Goal: Find specific page/section: Find specific page/section

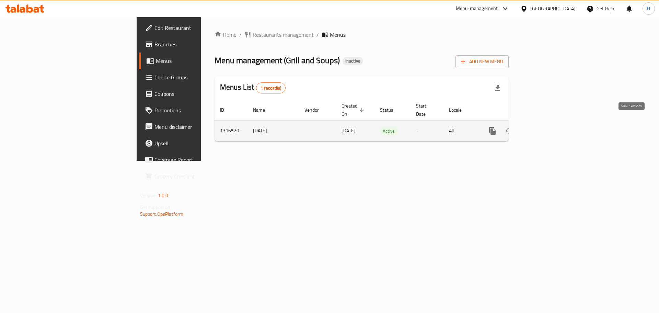
click at [546, 127] on icon "enhanced table" at bounding box center [542, 131] width 8 height 8
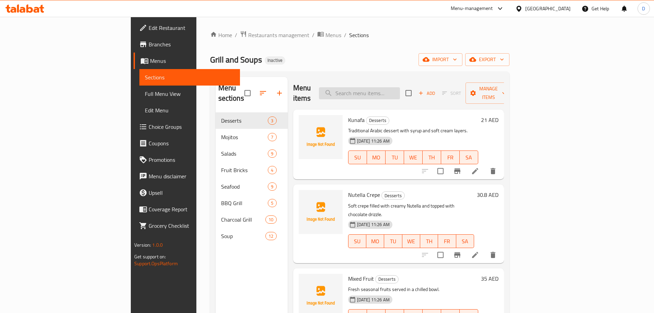
click at [400, 90] on input "search" at bounding box center [359, 93] width 81 height 12
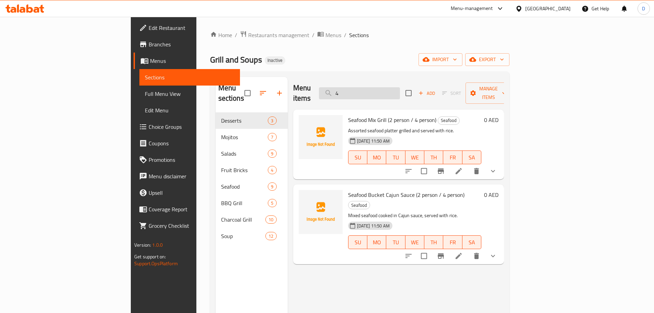
drag, startPoint x: 393, startPoint y: 87, endPoint x: 372, endPoint y: 87, distance: 20.3
click at [372, 87] on input "4" at bounding box center [359, 93] width 81 height 12
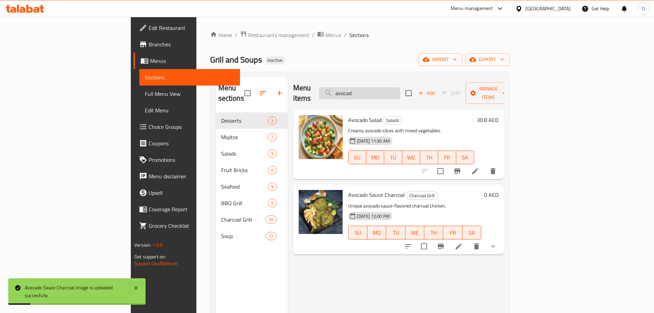
drag, startPoint x: 408, startPoint y: 83, endPoint x: 380, endPoint y: 87, distance: 27.7
click at [380, 87] on input "avocad" at bounding box center [359, 93] width 81 height 12
drag, startPoint x: 412, startPoint y: 92, endPoint x: 369, endPoint y: 89, distance: 43.3
click at [369, 89] on input "avocad" at bounding box center [359, 93] width 81 height 12
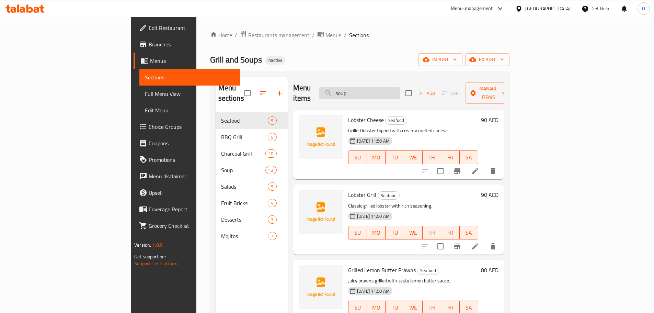
click at [400, 87] on input "soup" at bounding box center [359, 93] width 81 height 12
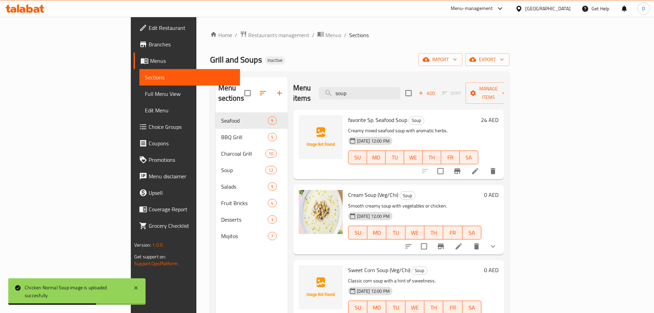
drag, startPoint x: 383, startPoint y: 87, endPoint x: 362, endPoint y: 89, distance: 21.7
click at [362, 89] on div "Menu items soup Add Sort Manage items" at bounding box center [398, 93] width 211 height 33
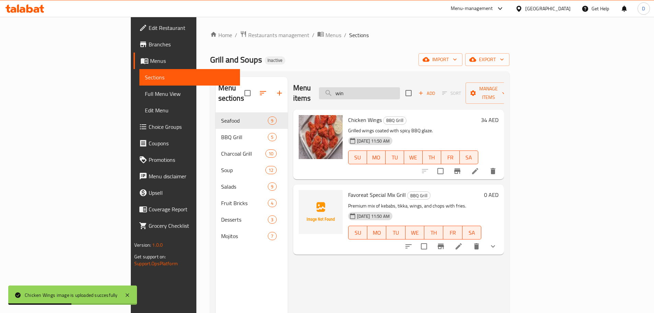
drag, startPoint x: 401, startPoint y: 87, endPoint x: 381, endPoint y: 89, distance: 20.0
click at [381, 89] on input "win" at bounding box center [359, 93] width 81 height 12
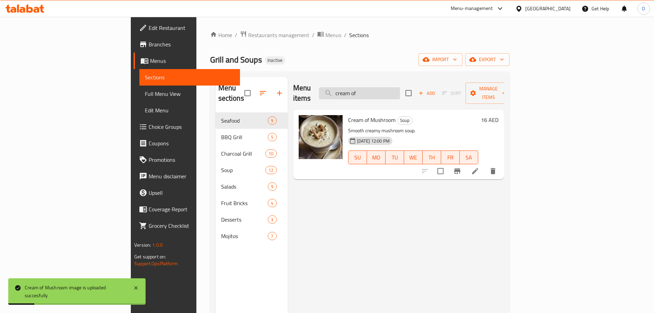
drag, startPoint x: 420, startPoint y: 90, endPoint x: 379, endPoint y: 90, distance: 40.9
click at [379, 90] on input "cream of" at bounding box center [359, 93] width 81 height 12
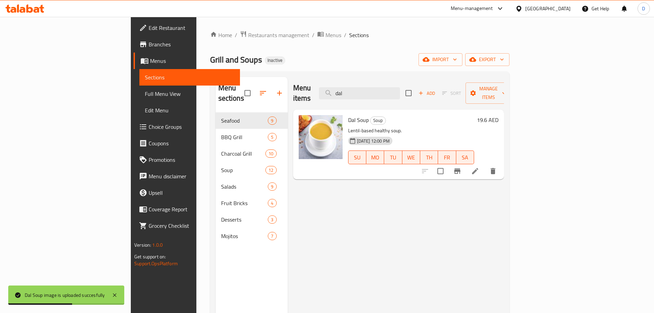
drag, startPoint x: 391, startPoint y: 86, endPoint x: 342, endPoint y: 86, distance: 49.1
click at [342, 86] on div "Menu items dal Add Sort Manage items" at bounding box center [398, 93] width 211 height 33
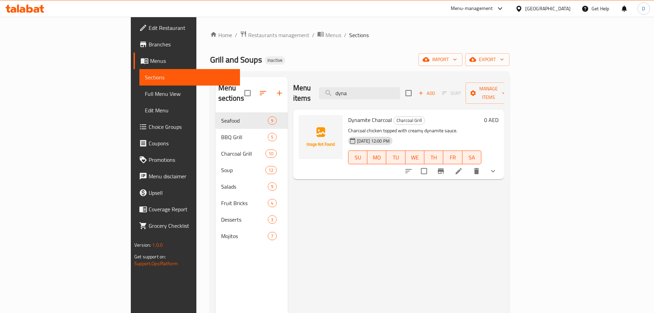
click at [497, 167] on icon "show more" at bounding box center [493, 171] width 8 height 8
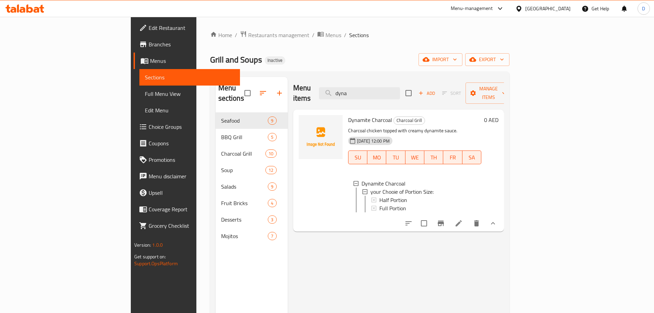
drag, startPoint x: 401, startPoint y: 87, endPoint x: 358, endPoint y: 97, distance: 43.5
click at [358, 97] on div "Menu items dyna Add Sort Manage items" at bounding box center [398, 93] width 211 height 33
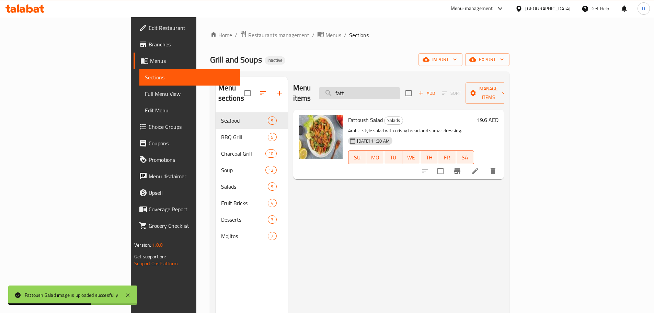
drag, startPoint x: 407, startPoint y: 91, endPoint x: 376, endPoint y: 94, distance: 31.0
click at [376, 94] on input "fatt" at bounding box center [359, 93] width 81 height 12
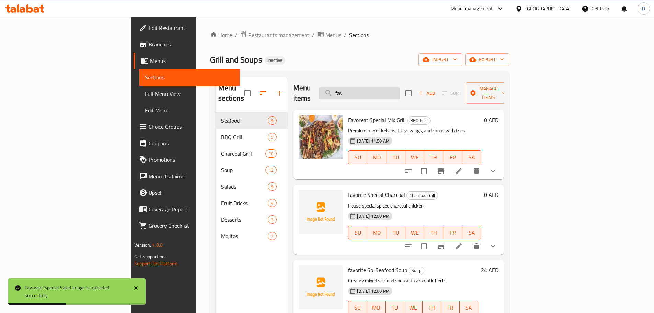
drag, startPoint x: 402, startPoint y: 88, endPoint x: 372, endPoint y: 88, distance: 29.5
click at [372, 88] on input "fav" at bounding box center [359, 93] width 81 height 12
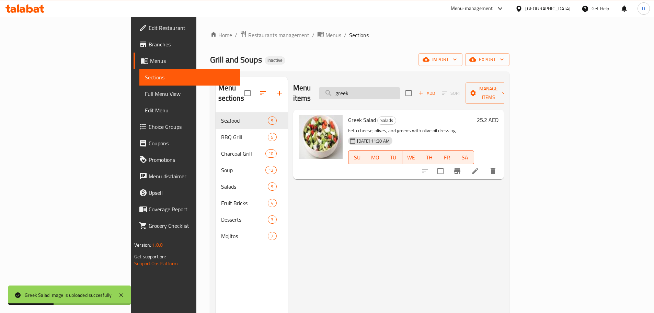
click at [400, 89] on input "greek" at bounding box center [359, 93] width 81 height 12
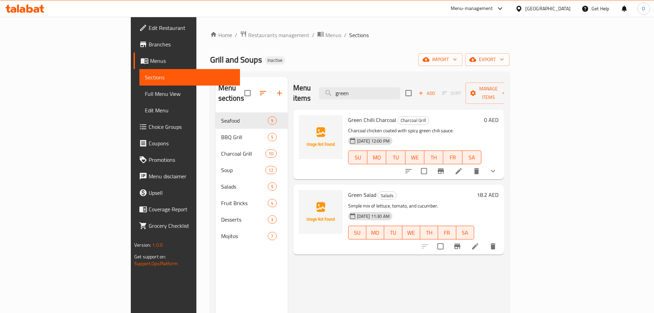
drag, startPoint x: 356, startPoint y: 91, endPoint x: 348, endPoint y: 92, distance: 8.8
click at [348, 92] on div "Menu items green Add Sort Manage items" at bounding box center [398, 93] width 211 height 33
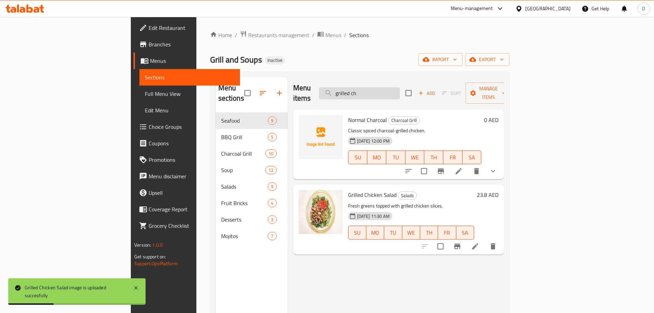
click at [400, 91] on input "grilled ch" at bounding box center [359, 93] width 81 height 12
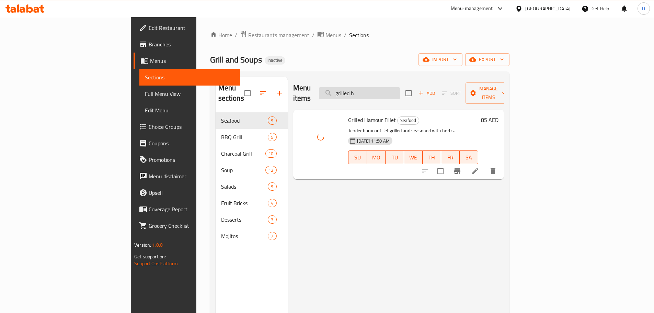
click at [400, 87] on input "grilled h" at bounding box center [359, 93] width 81 height 12
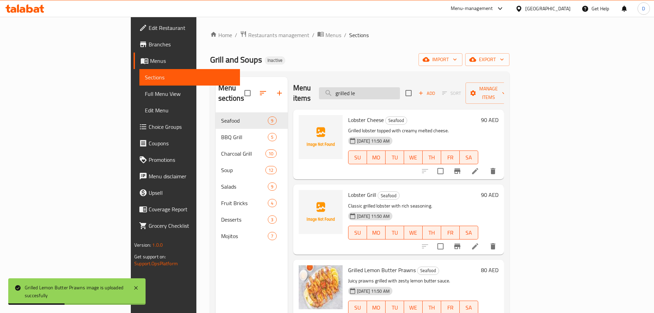
click at [400, 94] on input "grilled le" at bounding box center [359, 93] width 81 height 12
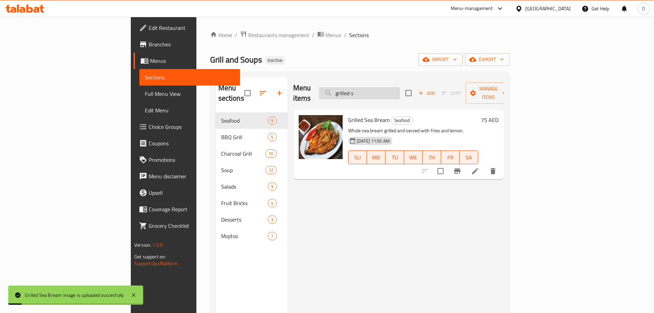
click at [400, 89] on input "grilled s" at bounding box center [359, 93] width 81 height 12
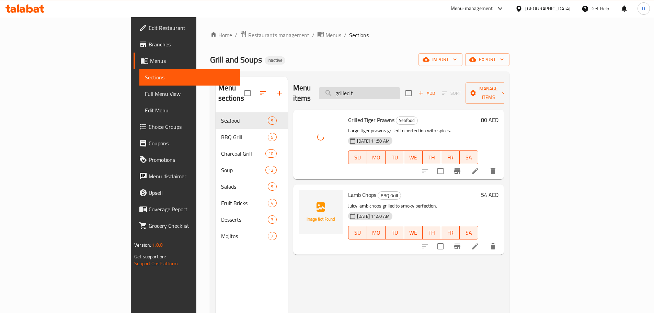
click at [400, 90] on input "grilled t" at bounding box center [359, 93] width 81 height 12
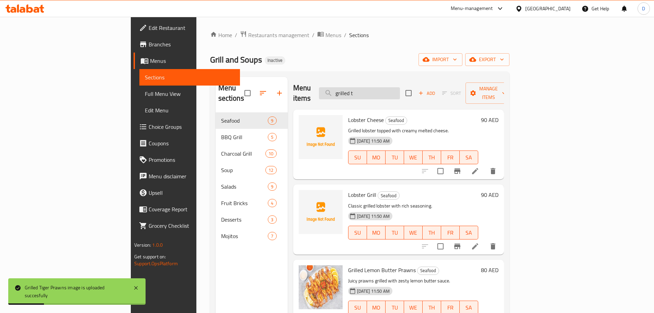
drag, startPoint x: 413, startPoint y: 90, endPoint x: 374, endPoint y: 92, distance: 39.2
click at [374, 92] on input "grilled t" at bounding box center [359, 93] width 81 height 12
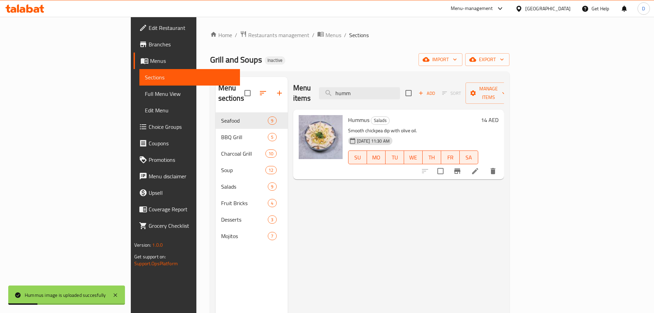
drag, startPoint x: 406, startPoint y: 91, endPoint x: 355, endPoint y: 96, distance: 51.4
click at [355, 96] on div "Menu items humm Add Sort Manage items" at bounding box center [398, 93] width 211 height 33
drag, startPoint x: 411, startPoint y: 92, endPoint x: 366, endPoint y: 93, distance: 45.7
click at [366, 93] on div "Menu items kun Add Sort Manage items" at bounding box center [398, 93] width 211 height 33
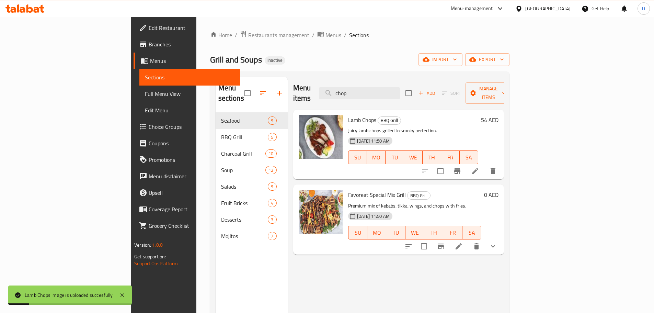
drag, startPoint x: 406, startPoint y: 90, endPoint x: 295, endPoint y: 98, distance: 111.9
click at [295, 98] on div "Menu items chop Add Sort Manage items" at bounding box center [398, 93] width 211 height 33
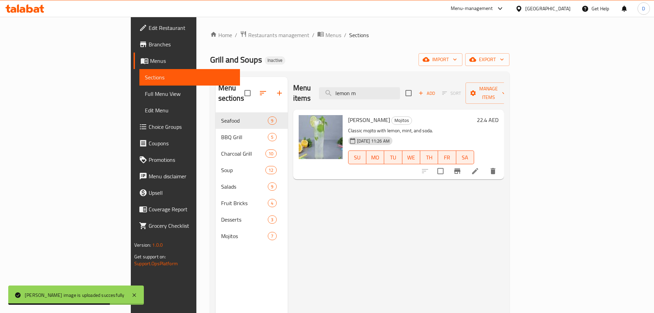
drag, startPoint x: 411, startPoint y: 91, endPoint x: 336, endPoint y: 91, distance: 74.8
click at [336, 91] on div "Menu items lemon m Add Sort Manage items" at bounding box center [398, 93] width 211 height 33
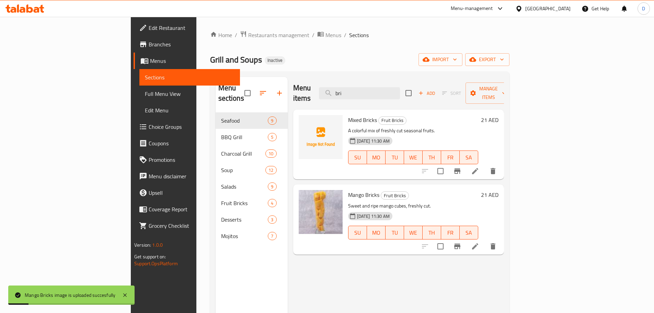
drag, startPoint x: 402, startPoint y: 90, endPoint x: 358, endPoint y: 94, distance: 43.8
click at [358, 94] on div "Menu items bri Add Sort Manage items" at bounding box center [398, 93] width 211 height 33
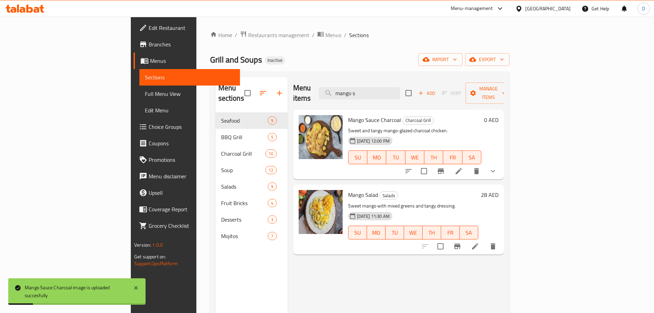
drag, startPoint x: 411, startPoint y: 93, endPoint x: 339, endPoint y: 101, distance: 72.9
click at [339, 101] on div "Menu items mango s Add Sort Manage items Mango Sauce Charcoal Charcoal Grill Sw…" at bounding box center [396, 233] width 216 height 313
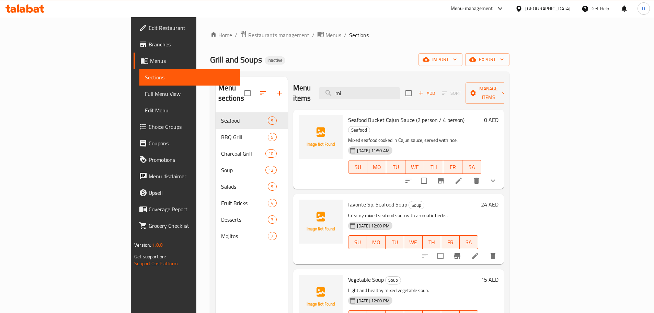
type input "m"
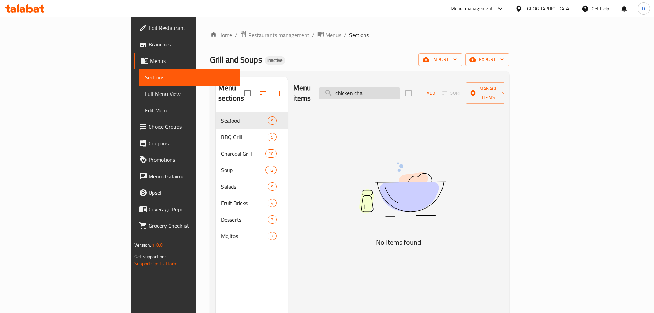
click at [400, 87] on input "chicken cha" at bounding box center [359, 93] width 81 height 12
type input "c"
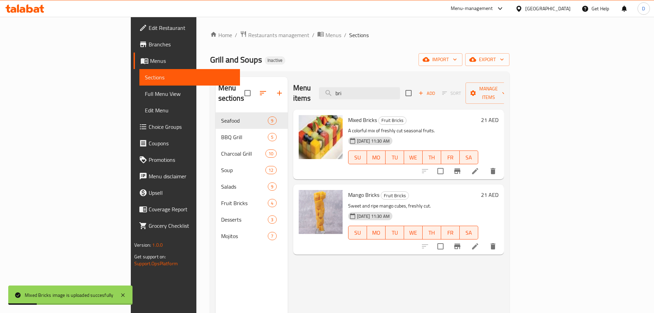
drag, startPoint x: 415, startPoint y: 92, endPoint x: 365, endPoint y: 92, distance: 49.8
click at [365, 92] on div "Menu items bri Add Sort Manage items" at bounding box center [398, 93] width 211 height 33
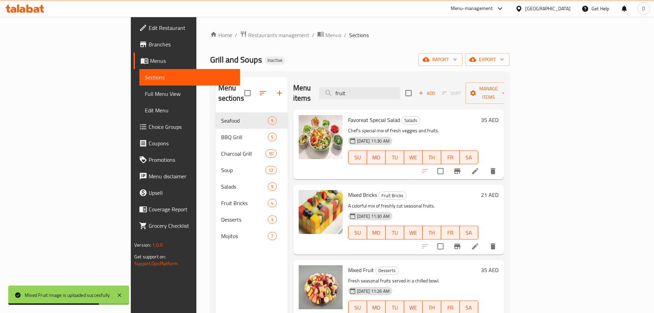
drag, startPoint x: 396, startPoint y: 87, endPoint x: 355, endPoint y: 87, distance: 41.2
click at [355, 87] on div "Menu items fruit Add Sort Manage items" at bounding box center [398, 93] width 211 height 33
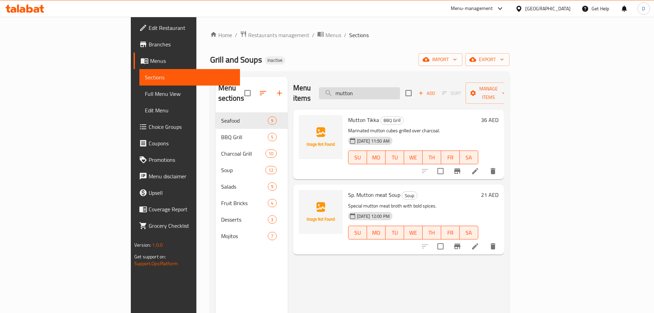
click at [400, 87] on input "mutton" at bounding box center [359, 93] width 81 height 12
drag, startPoint x: 412, startPoint y: 89, endPoint x: 339, endPoint y: 90, distance: 73.1
click at [339, 90] on div "Menu items mutton Add Sort Manage items" at bounding box center [398, 93] width 211 height 33
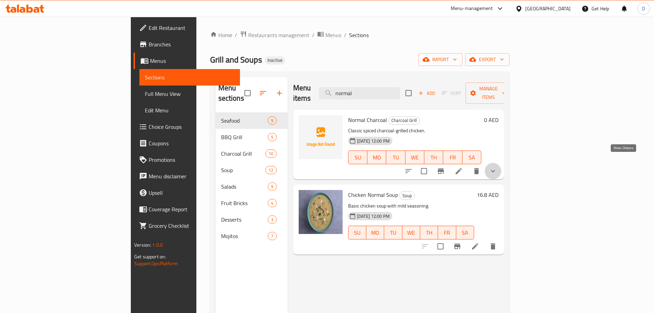
click at [497, 167] on icon "show more" at bounding box center [493, 171] width 8 height 8
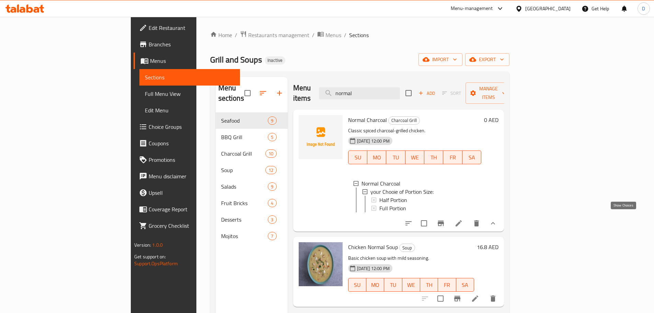
click at [497, 219] on icon "show more" at bounding box center [493, 223] width 8 height 8
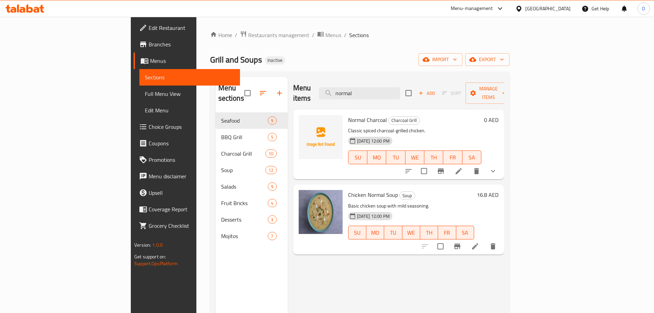
drag, startPoint x: 412, startPoint y: 87, endPoint x: 332, endPoint y: 82, distance: 80.1
click at [332, 82] on div "Menu items normal Add Sort Manage items" at bounding box center [398, 93] width 211 height 33
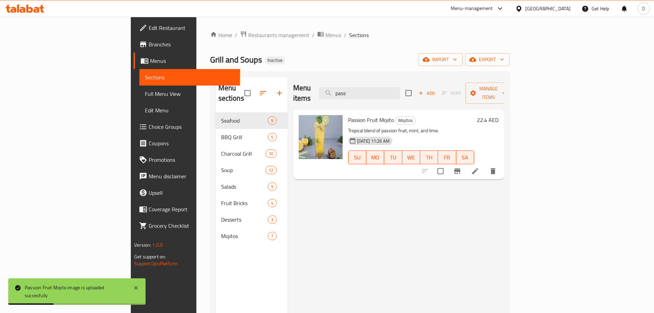
drag, startPoint x: 408, startPoint y: 82, endPoint x: 346, endPoint y: 89, distance: 62.5
click at [346, 89] on div "Menu items pass Add Sort Manage items" at bounding box center [398, 93] width 211 height 33
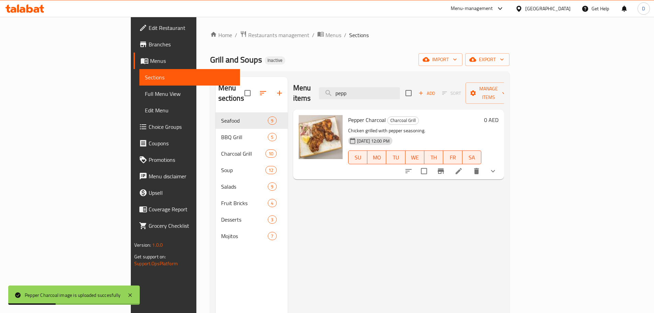
drag, startPoint x: 414, startPoint y: 91, endPoint x: 351, endPoint y: 95, distance: 63.6
click at [351, 95] on div "Menu items pepp Add Sort Manage items" at bounding box center [398, 93] width 211 height 33
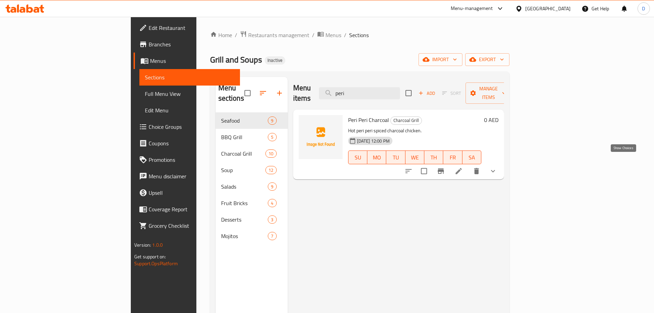
click at [497, 167] on icon "show more" at bounding box center [493, 171] width 8 height 8
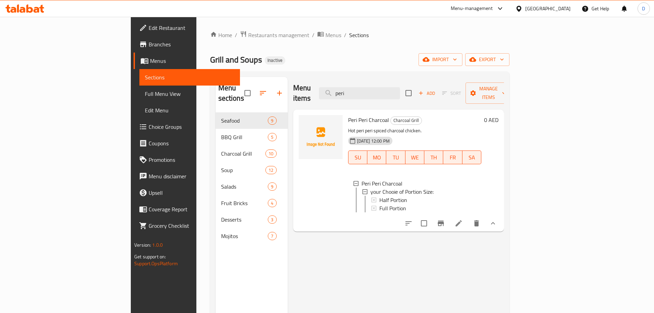
click at [497, 222] on icon "show more" at bounding box center [493, 223] width 8 height 8
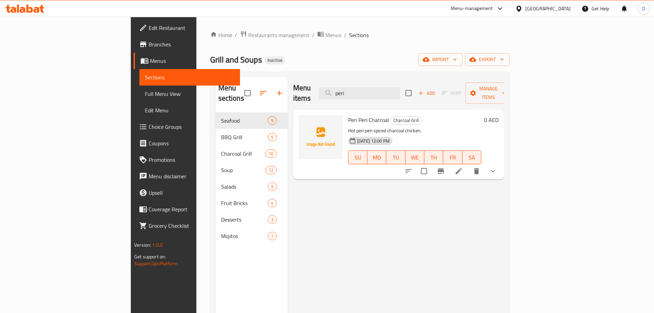
drag, startPoint x: 409, startPoint y: 91, endPoint x: 342, endPoint y: 93, distance: 67.3
click at [342, 93] on div "Menu items peri Add Sort Manage items" at bounding box center [398, 93] width 211 height 33
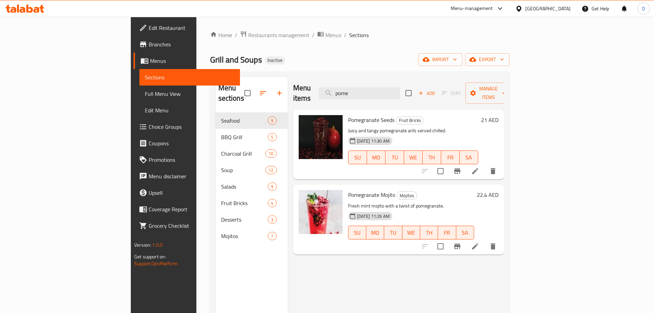
drag, startPoint x: 400, startPoint y: 89, endPoint x: 358, endPoint y: 88, distance: 41.6
click at [359, 88] on div "Menu items pome Add Sort Manage items" at bounding box center [398, 93] width 211 height 33
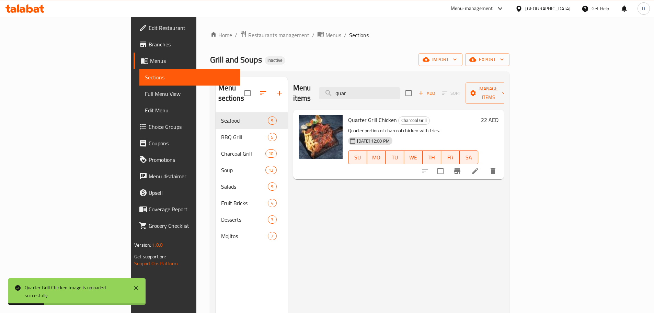
drag, startPoint x: 403, startPoint y: 87, endPoint x: 365, endPoint y: 87, distance: 38.8
click at [365, 87] on div "Menu items quar Add Sort Manage items" at bounding box center [398, 93] width 211 height 33
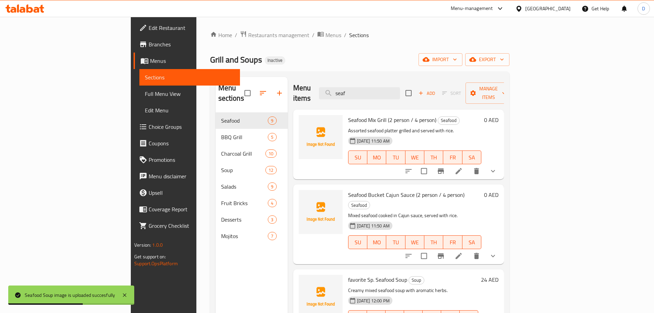
drag, startPoint x: 397, startPoint y: 84, endPoint x: 345, endPoint y: 84, distance: 51.8
click at [345, 84] on div "Menu items seaf Add Sort Manage items" at bounding box center [398, 93] width 211 height 33
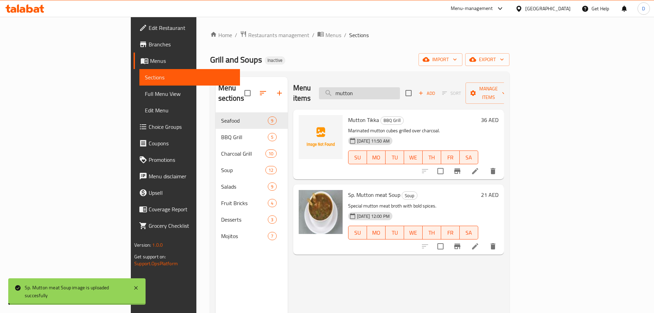
click at [400, 88] on input "mutton" at bounding box center [359, 93] width 81 height 12
drag, startPoint x: 407, startPoint y: 87, endPoint x: 344, endPoint y: 86, distance: 62.8
click at [343, 88] on div "Menu items mutton Add Sort Manage items" at bounding box center [398, 93] width 211 height 33
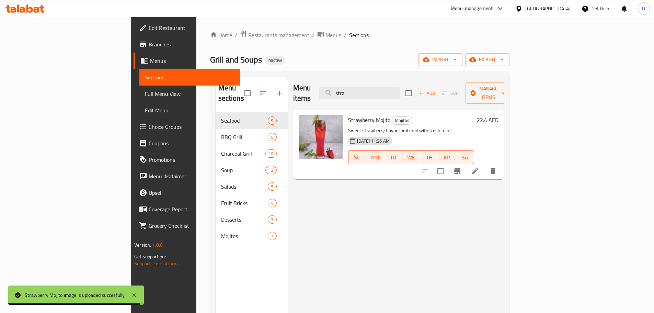
drag, startPoint x: 391, startPoint y: 91, endPoint x: 338, endPoint y: 91, distance: 52.9
click at [338, 91] on div "Menu items stra Add Sort Manage items" at bounding box center [398, 93] width 211 height 33
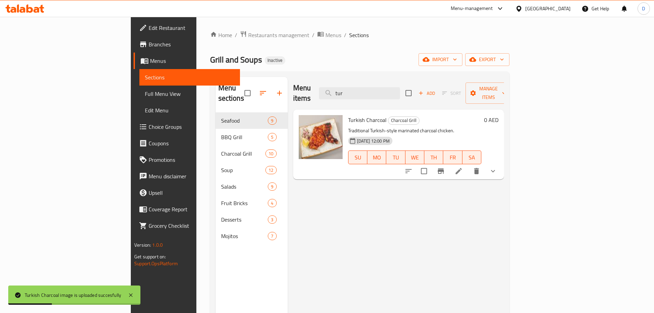
drag, startPoint x: 380, startPoint y: 82, endPoint x: 365, endPoint y: 80, distance: 15.2
click at [365, 81] on div "Menu items tur Add Sort Manage items" at bounding box center [398, 93] width 211 height 33
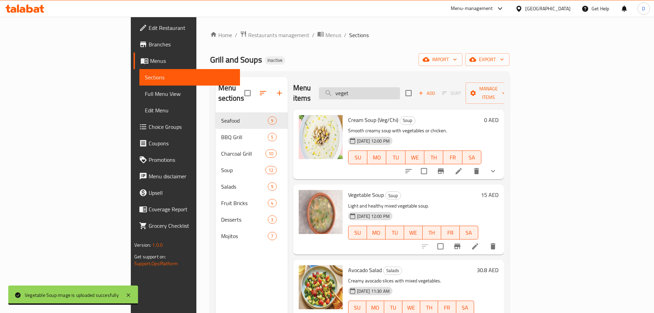
drag, startPoint x: 399, startPoint y: 88, endPoint x: 373, endPoint y: 88, distance: 26.4
click at [373, 88] on input "veget" at bounding box center [359, 93] width 81 height 12
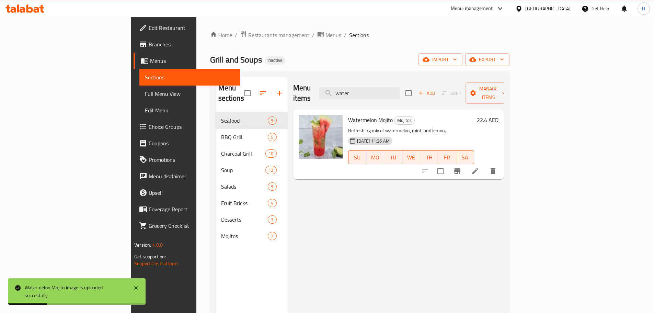
drag, startPoint x: 402, startPoint y: 83, endPoint x: 366, endPoint y: 82, distance: 35.7
click at [366, 82] on div "Menu items water Add Sort Manage items" at bounding box center [398, 93] width 211 height 33
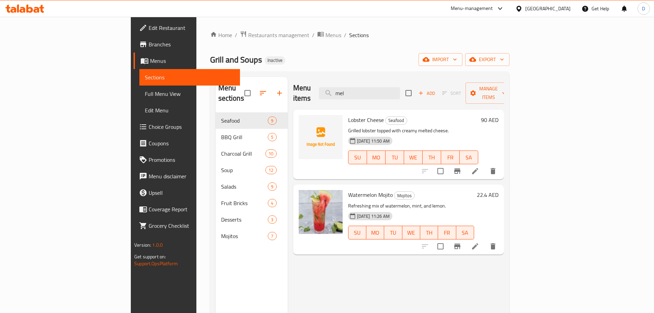
type input "mel"
click at [145, 93] on span "Full Menu View" at bounding box center [190, 94] width 90 height 8
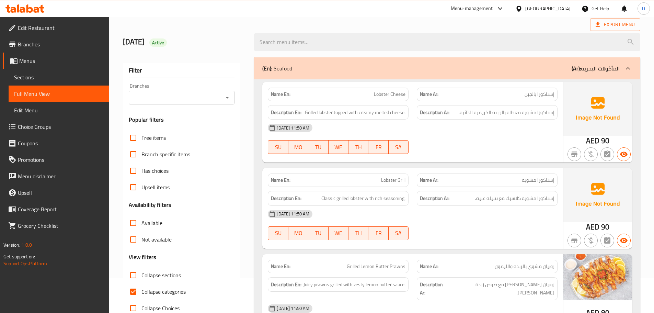
scroll to position [69, 0]
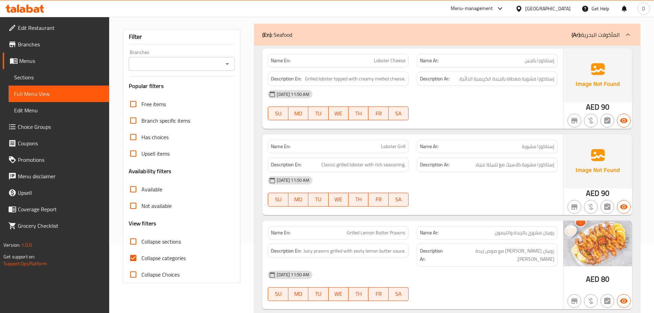
click at [134, 258] on input "Collapse categories" at bounding box center [133, 258] width 16 height 16
checkbox input "false"
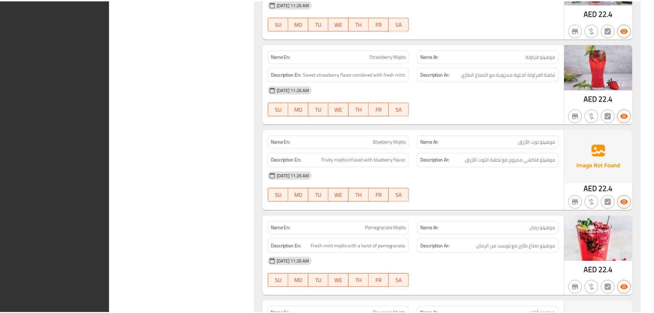
scroll to position [7140, 0]
